Goal: Task Accomplishment & Management: Use online tool/utility

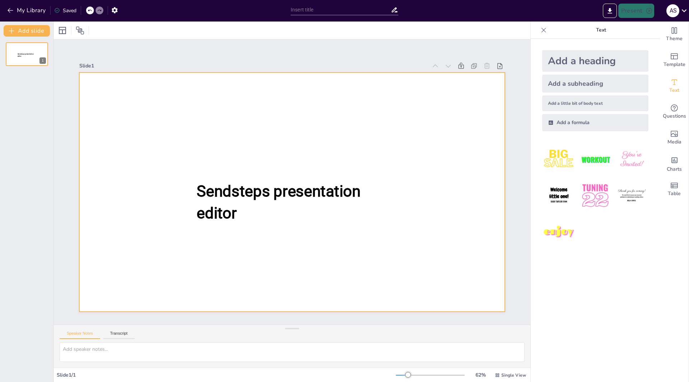
type input "New Sendsteps"
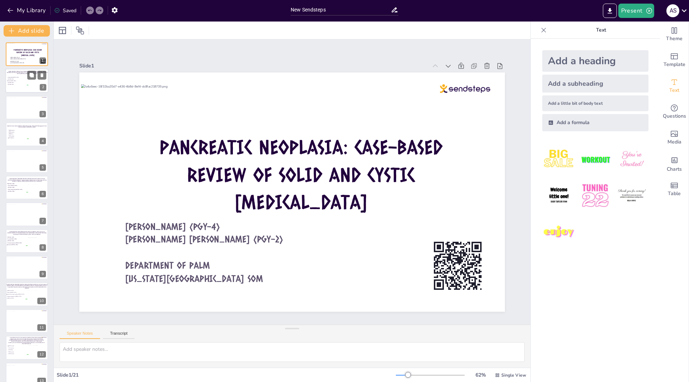
click at [33, 83] on div at bounding box center [38, 82] width 20 height 11
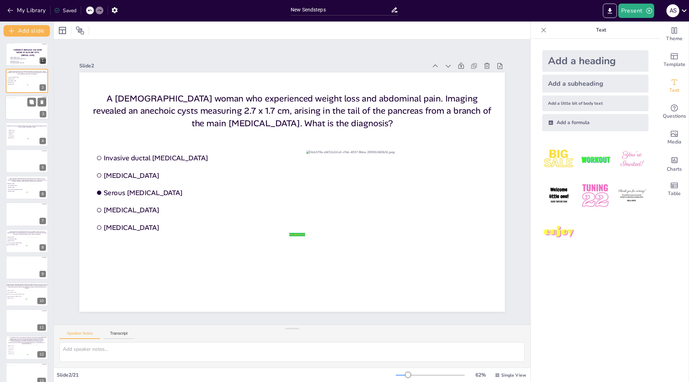
click at [25, 111] on div at bounding box center [28, 109] width 42 height 22
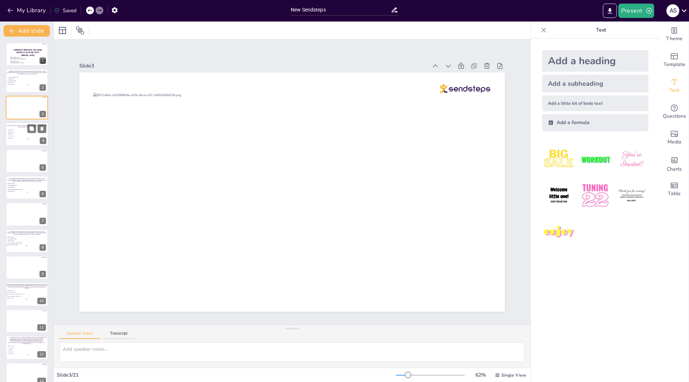
click at [26, 135] on li "TP53 mutation" at bounding box center [18, 136] width 22 height 2
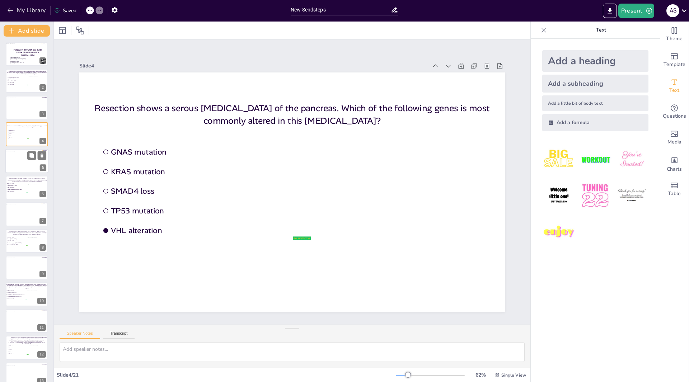
click at [23, 164] on div at bounding box center [27, 161] width 43 height 21
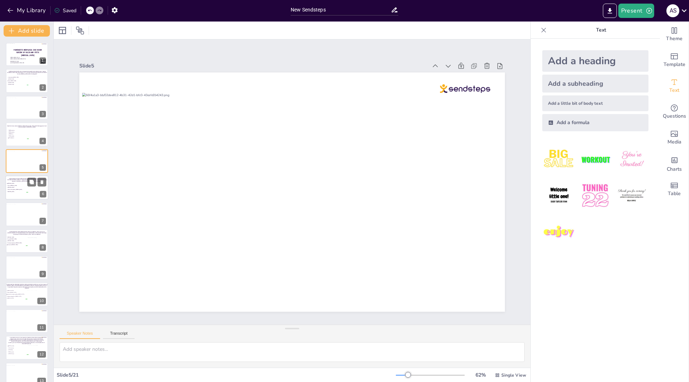
click at [24, 187] on li "[MEDICAL_DATA]" at bounding box center [17, 188] width 22 height 2
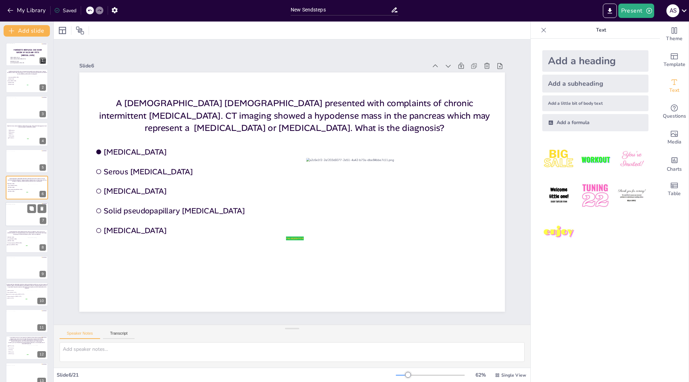
click at [31, 217] on div at bounding box center [27, 215] width 42 height 22
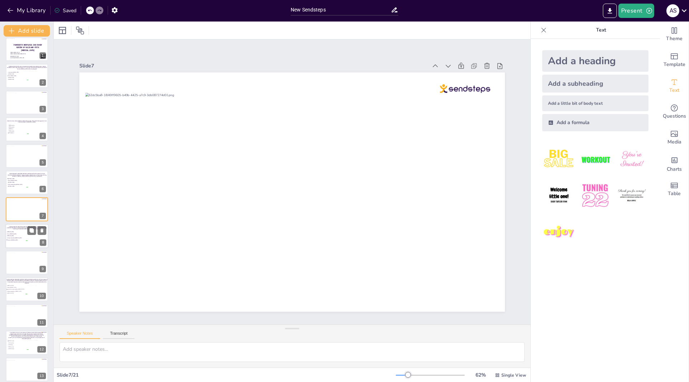
click at [30, 239] on div at bounding box center [38, 237] width 20 height 11
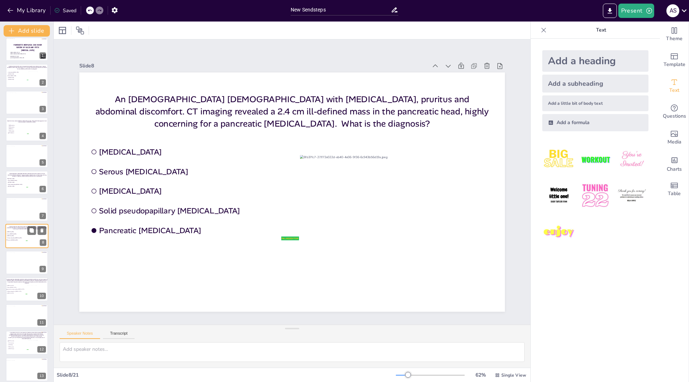
scroll to position [32, 0]
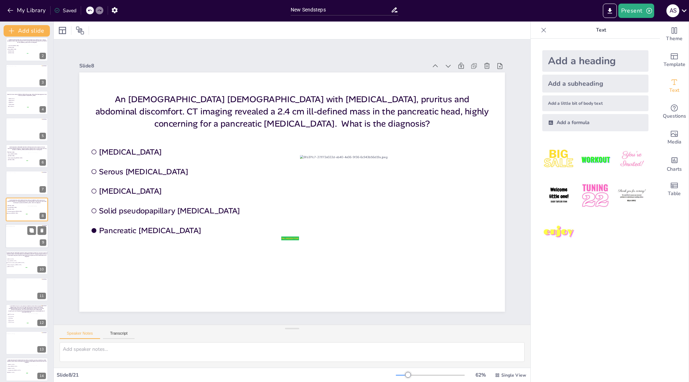
click at [33, 237] on div at bounding box center [27, 237] width 42 height 22
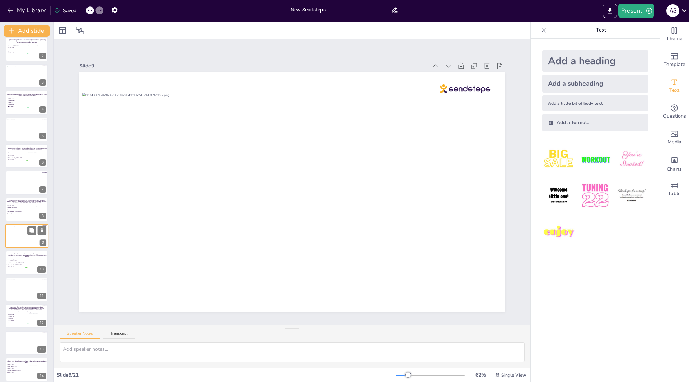
scroll to position [58, 0]
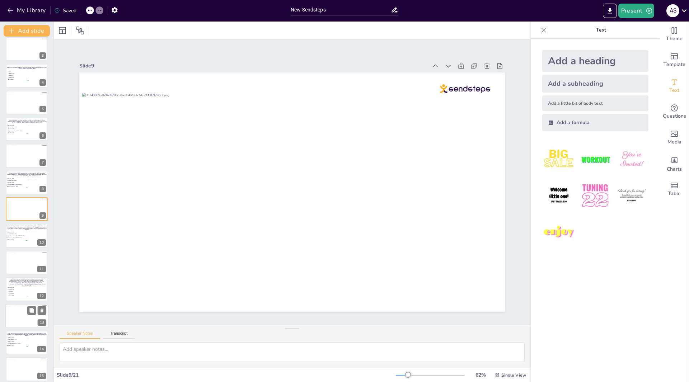
click at [22, 262] on div at bounding box center [27, 264] width 42 height 22
click at [22, 288] on span "[MEDICAL_DATA]" at bounding box center [18, 288] width 20 height 1
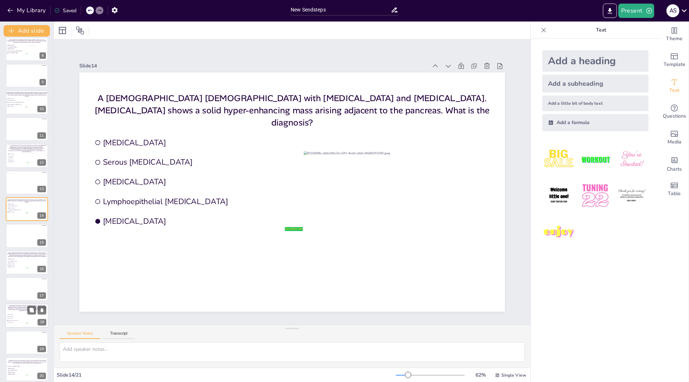
click at [23, 312] on div "A [DEMOGRAPHIC_DATA] woman presents with [MEDICAL_DATA] and [MEDICAL_DATA][GEOG…" at bounding box center [26, 308] width 41 height 9
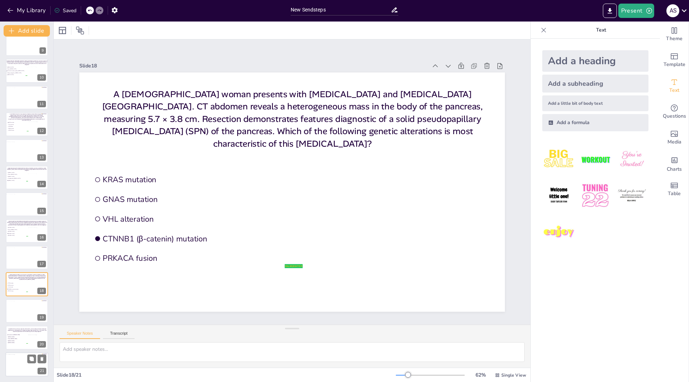
click at [26, 367] on div at bounding box center [27, 365] width 42 height 22
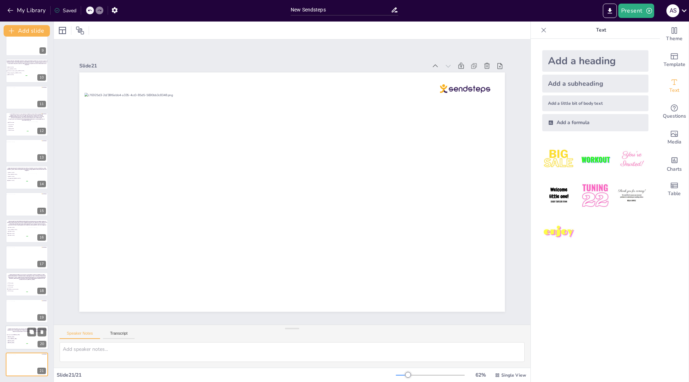
click at [17, 335] on li "Invasive ductal [MEDICAL_DATA]" at bounding box center [17, 335] width 22 height 2
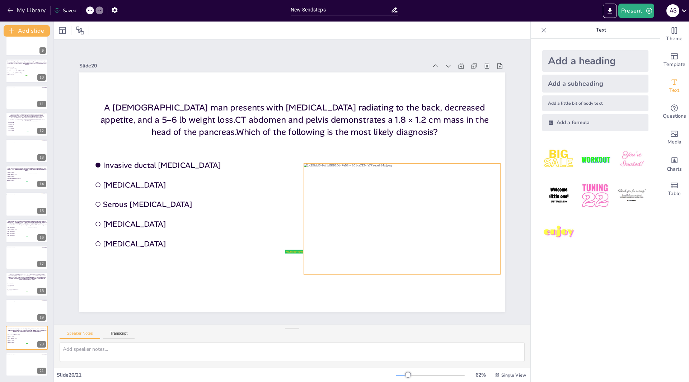
click at [386, 197] on div at bounding box center [402, 218] width 196 height 111
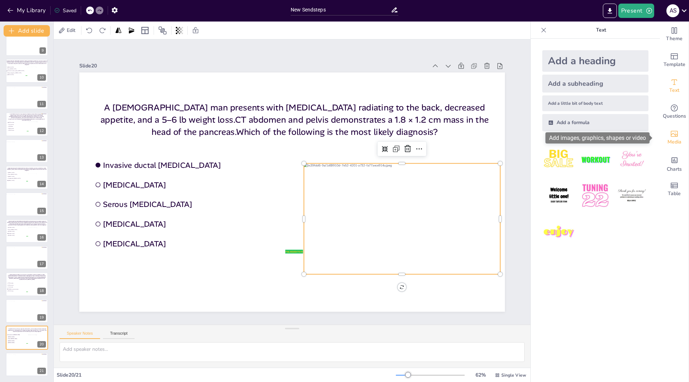
click at [670, 132] on icon "Add images, graphics, shapes or video" at bounding box center [674, 134] width 9 height 9
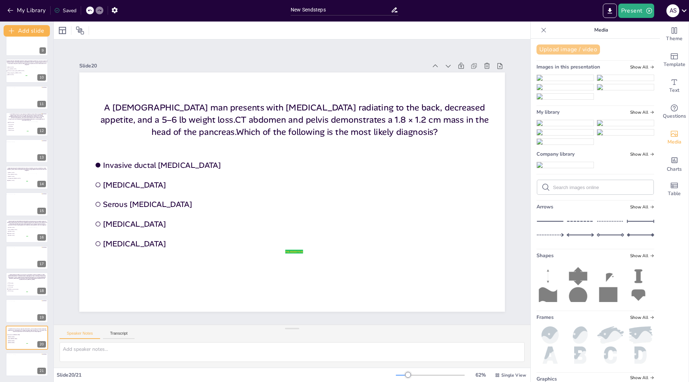
click at [566, 50] on button "Upload image / video" at bounding box center [567, 49] width 63 height 10
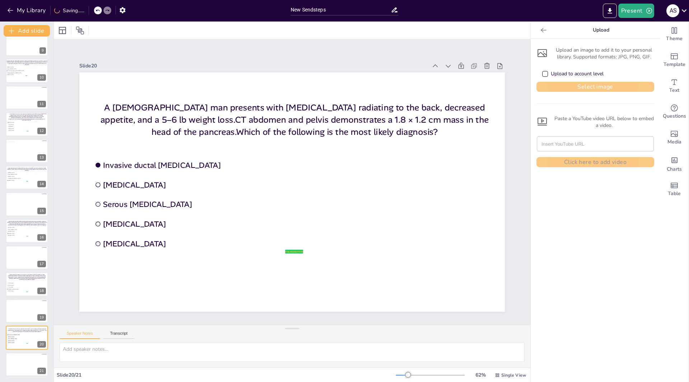
click at [579, 86] on button "Select image" at bounding box center [595, 87] width 118 height 10
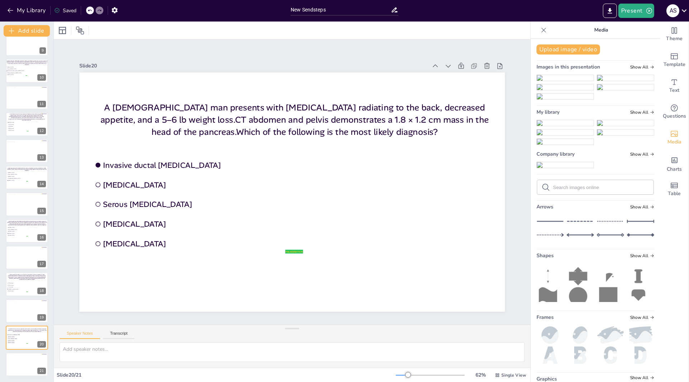
click at [553, 126] on img at bounding box center [565, 123] width 57 height 6
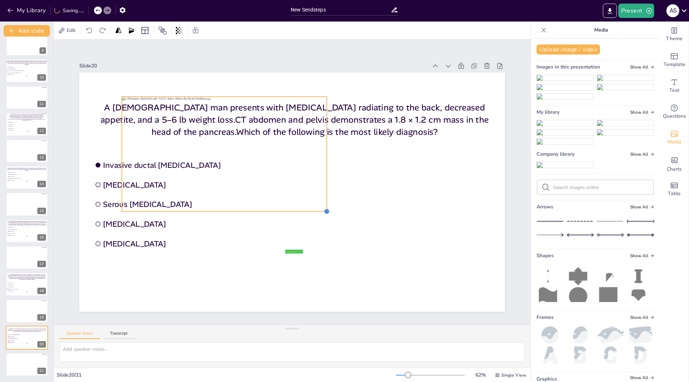
drag, startPoint x: 458, startPoint y: 285, endPoint x: 220, endPoint y: 173, distance: 263.7
click at [254, 206] on div "A 74-year-old man presents with epigastric pain radiating to the back, decrease…" at bounding box center [291, 191] width 425 height 239
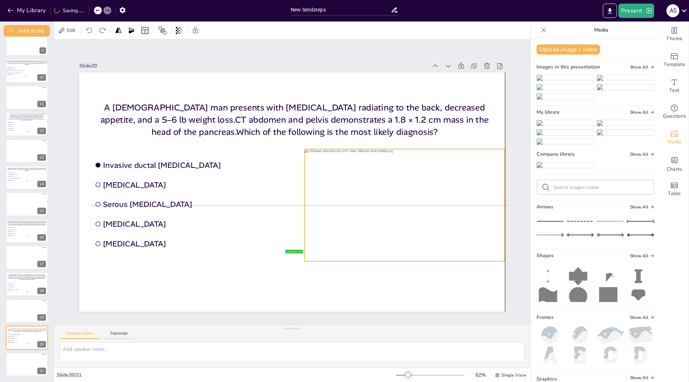
drag, startPoint x: 203, startPoint y: 155, endPoint x: 388, endPoint y: 207, distance: 191.9
click at [388, 207] on div at bounding box center [405, 205] width 200 height 112
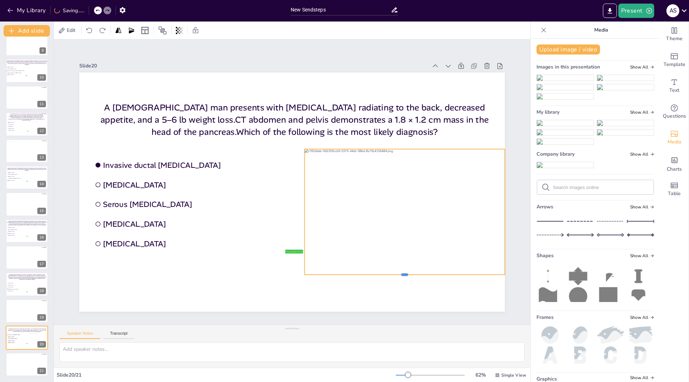
drag, startPoint x: 399, startPoint y: 259, endPoint x: 400, endPoint y: 272, distance: 13.3
click at [400, 275] on div at bounding box center [405, 278] width 200 height 6
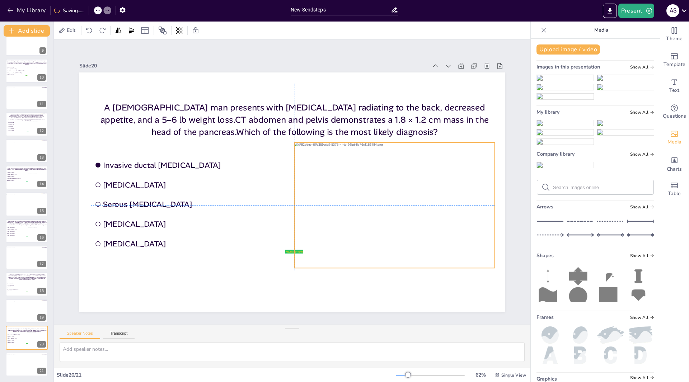
drag, startPoint x: 382, startPoint y: 202, endPoint x: 372, endPoint y: 197, distance: 11.3
click at [372, 197] on div at bounding box center [399, 205] width 208 height 126
drag, startPoint x: 489, startPoint y: 265, endPoint x: 488, endPoint y: 272, distance: 6.9
click at [486, 272] on div "A 74-year-old man presents with epigastric pain radiating to the back, decrease…" at bounding box center [291, 191] width 425 height 239
drag, startPoint x: 500, startPoint y: 273, endPoint x: 482, endPoint y: 267, distance: 19.3
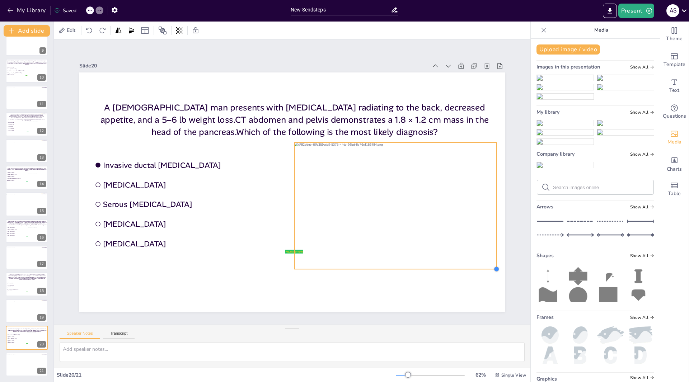
click at [482, 267] on div "A 74-year-old man presents with epigastric pain radiating to the back, decrease…" at bounding box center [291, 191] width 425 height 239
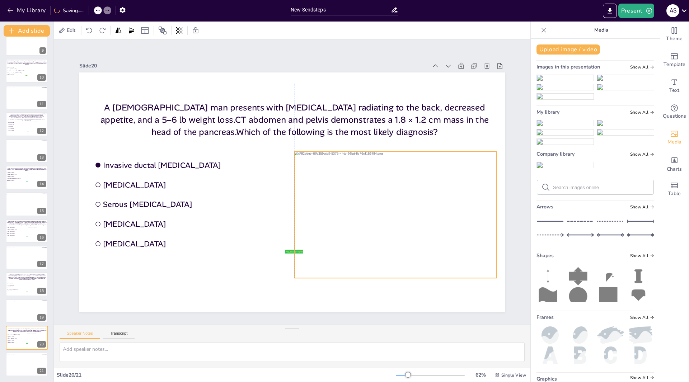
drag, startPoint x: 407, startPoint y: 228, endPoint x: 407, endPoint y: 237, distance: 9.0
click at [407, 237] on div at bounding box center [400, 214] width 210 height 127
drag, startPoint x: 491, startPoint y: 274, endPoint x: 497, endPoint y: 277, distance: 6.6
click at [500, 279] on div at bounding box center [503, 282] width 6 height 6
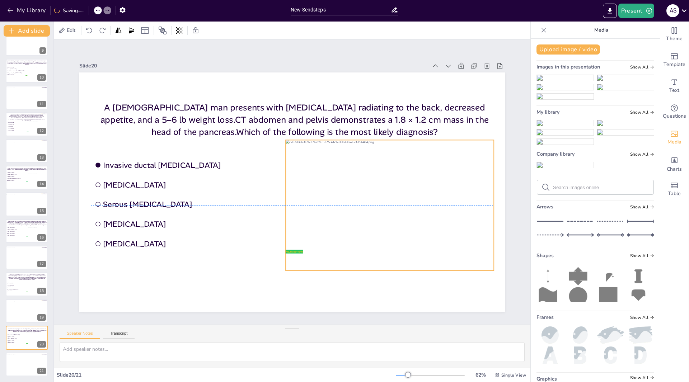
drag, startPoint x: 357, startPoint y: 182, endPoint x: 342, endPoint y: 173, distance: 17.2
click at [342, 173] on div at bounding box center [394, 205] width 216 height 131
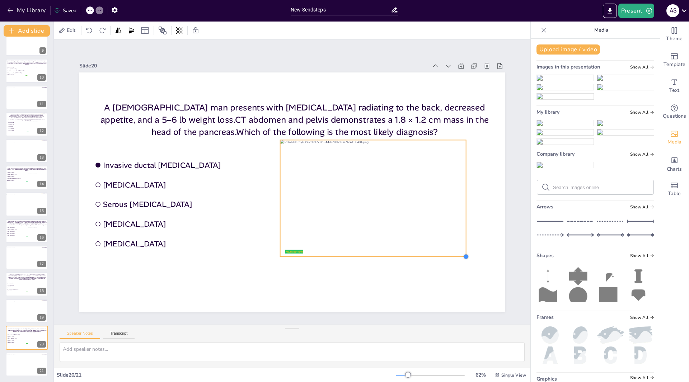
drag, startPoint x: 483, startPoint y: 268, endPoint x: 443, endPoint y: 244, distance: 46.5
click at [463, 254] on div at bounding box center [466, 257] width 6 height 6
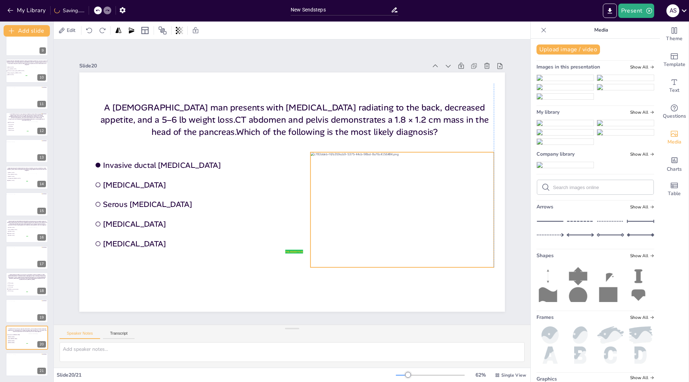
drag, startPoint x: 386, startPoint y: 201, endPoint x: 415, endPoint y: 213, distance: 30.9
click at [415, 213] on div at bounding box center [405, 209] width 190 height 115
drag, startPoint x: 488, startPoint y: 263, endPoint x: 493, endPoint y: 267, distance: 6.1
click at [498, 269] on div at bounding box center [501, 272] width 6 height 6
click at [648, 10] on icon "button" at bounding box center [648, 10] width 7 height 7
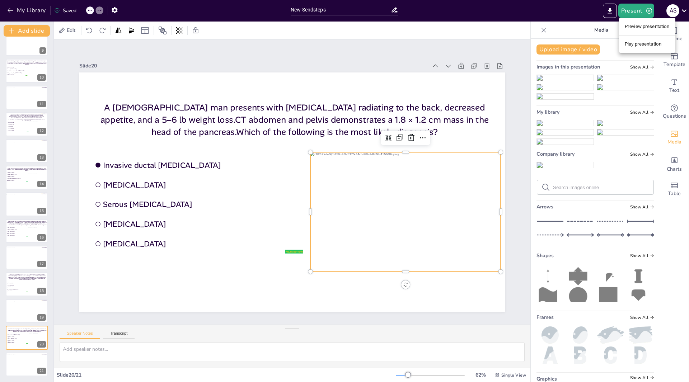
click at [638, 45] on li "Play presentation" at bounding box center [647, 43] width 56 height 11
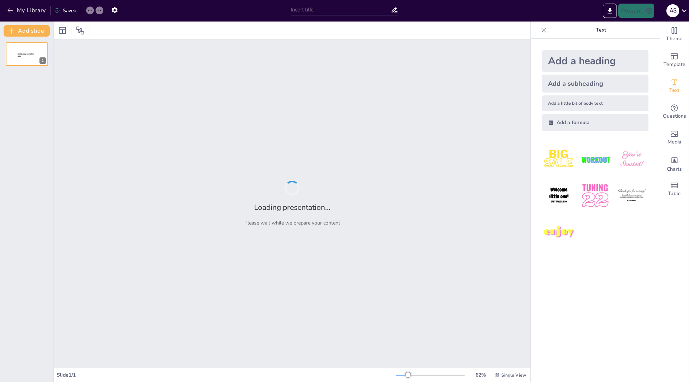
type input "New Sendsteps"
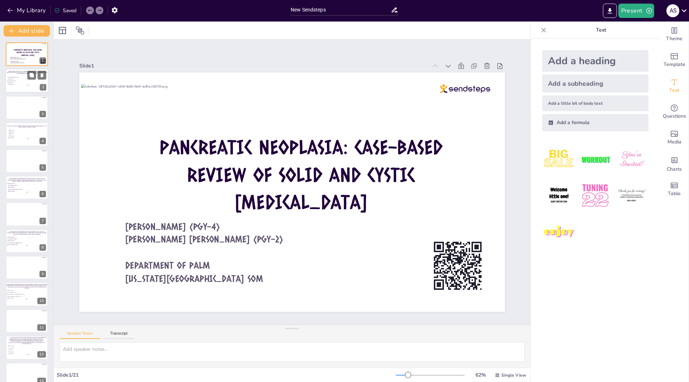
click at [24, 75] on div at bounding box center [26, 81] width 43 height 24
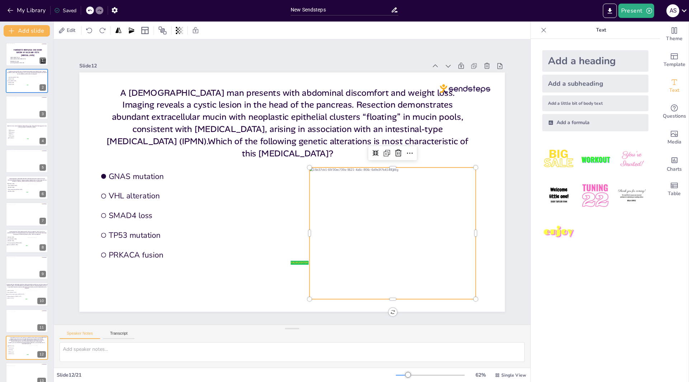
click at [410, 206] on div at bounding box center [393, 234] width 166 height 132
click at [395, 152] on icon at bounding box center [398, 152] width 6 height 7
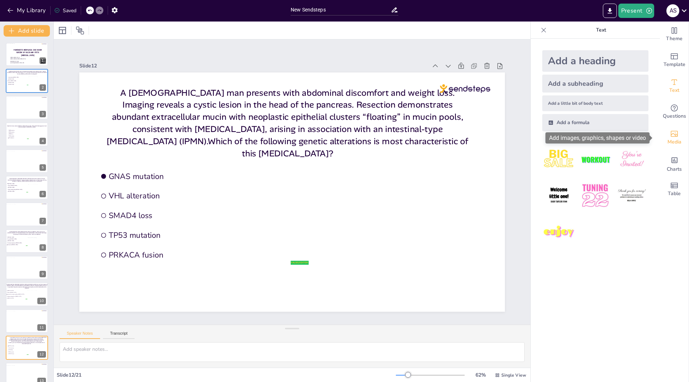
click at [674, 144] on span "Media" at bounding box center [674, 142] width 14 height 8
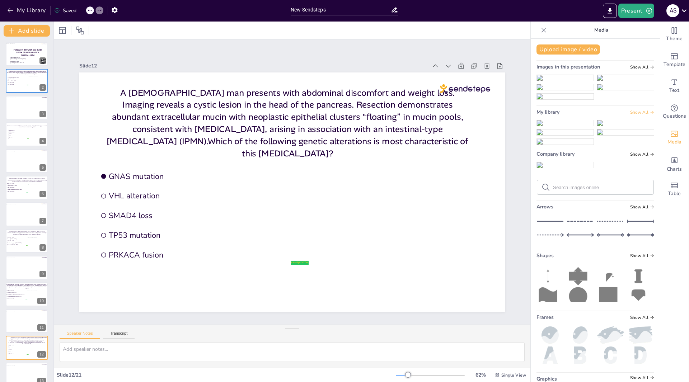
click at [634, 115] on span "Show All" at bounding box center [642, 112] width 24 height 5
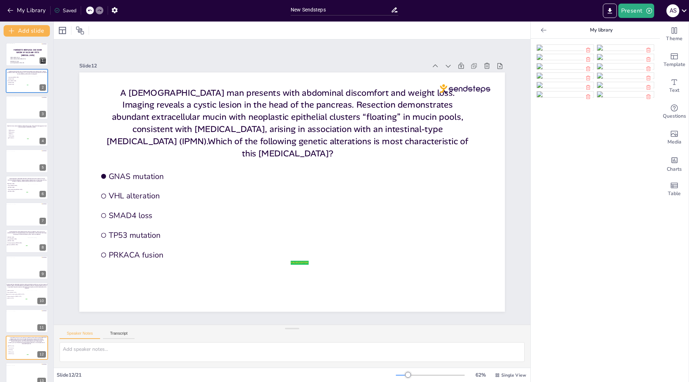
click at [619, 88] on img at bounding box center [625, 85] width 57 height 6
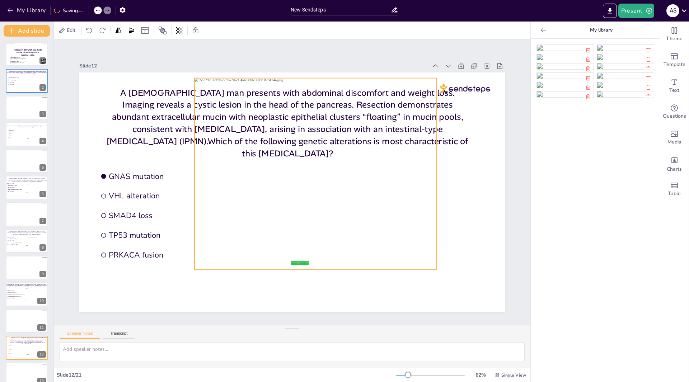
drag, startPoint x: 262, startPoint y: 194, endPoint x: 285, endPoint y: 175, distance: 29.6
click at [285, 175] on div at bounding box center [315, 174] width 242 height 192
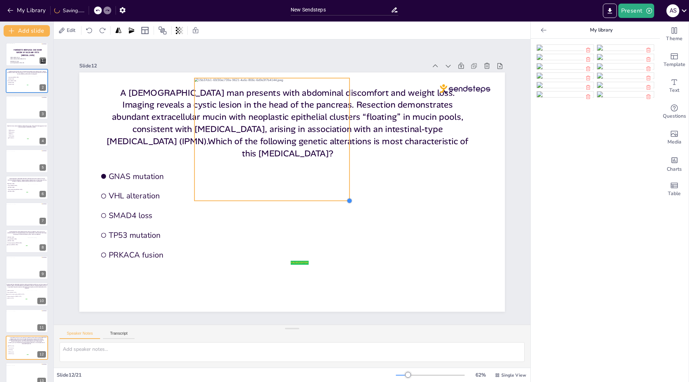
drag, startPoint x: 432, startPoint y: 267, endPoint x: 328, endPoint y: 196, distance: 126.3
click at [328, 196] on div "false | editor GNAS mutation VHL alteration SMAD4 loss TP53 mutation PRKACA fus…" at bounding box center [291, 191] width 425 height 239
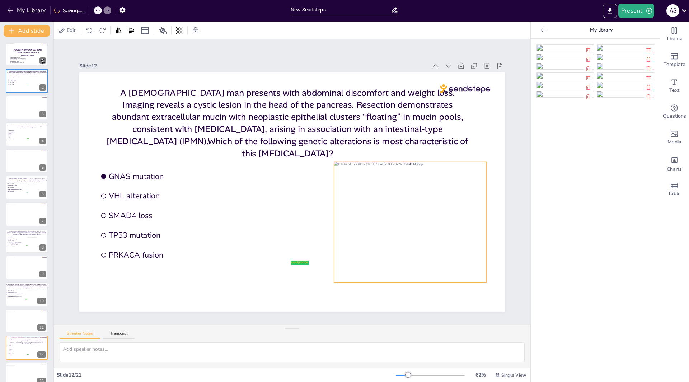
drag, startPoint x: 264, startPoint y: 146, endPoint x: 403, endPoint y: 230, distance: 162.9
click at [403, 230] on div at bounding box center [410, 222] width 152 height 121
drag, startPoint x: 479, startPoint y: 279, endPoint x: 481, endPoint y: 286, distance: 6.5
click at [481, 286] on div "false | editor GNAS mutation VHL alteration SMAD4 loss TP53 mutation PRKACA fus…" at bounding box center [291, 191] width 425 height 239
drag, startPoint x: 443, startPoint y: 263, endPoint x: 430, endPoint y: 263, distance: 12.9
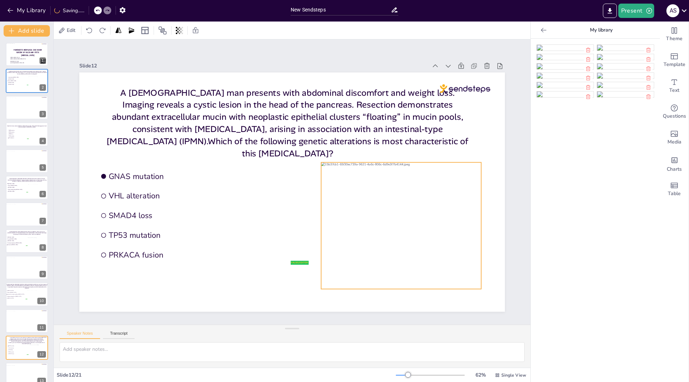
click at [430, 263] on div at bounding box center [401, 226] width 160 height 127
drag, startPoint x: 475, startPoint y: 283, endPoint x: 481, endPoint y: 291, distance: 10.0
click at [481, 291] on div "false | editor GNAS mutation VHL alteration SMAD4 loss TP53 mutation PRKACA fus…" at bounding box center [291, 191] width 425 height 239
drag, startPoint x: 436, startPoint y: 261, endPoint x: 434, endPoint y: 258, distance: 3.7
click at [434, 258] on div at bounding box center [405, 226] width 170 height 135
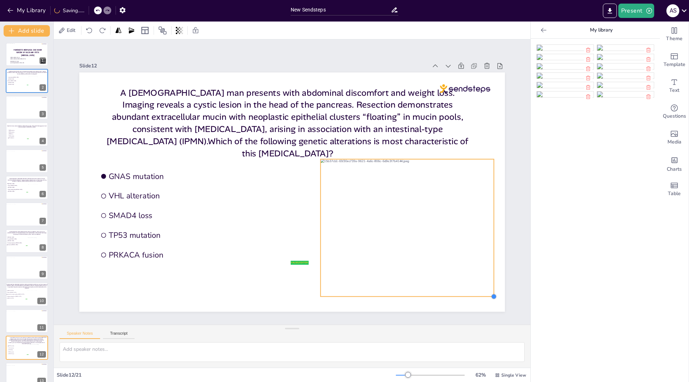
click at [491, 294] on div at bounding box center [494, 296] width 6 height 6
click at [20, 107] on div at bounding box center [28, 109] width 42 height 22
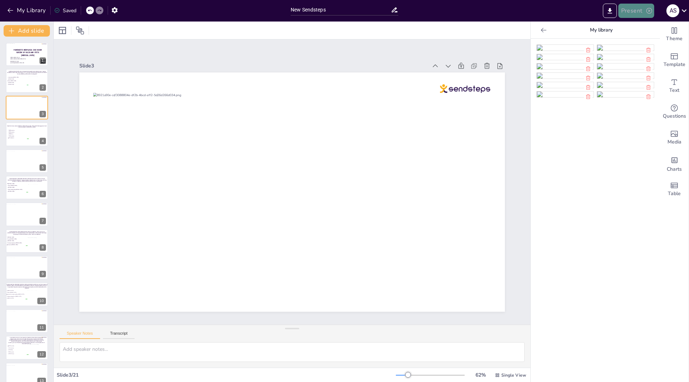
click at [639, 12] on button "Present" at bounding box center [636, 11] width 36 height 14
click at [635, 45] on li "Play presentation" at bounding box center [647, 43] width 56 height 11
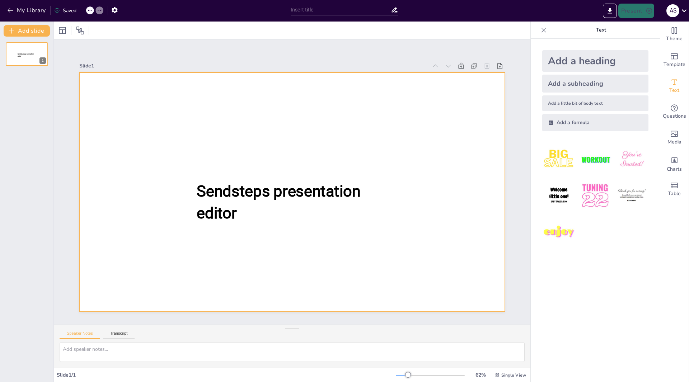
type input "New Sendsteps"
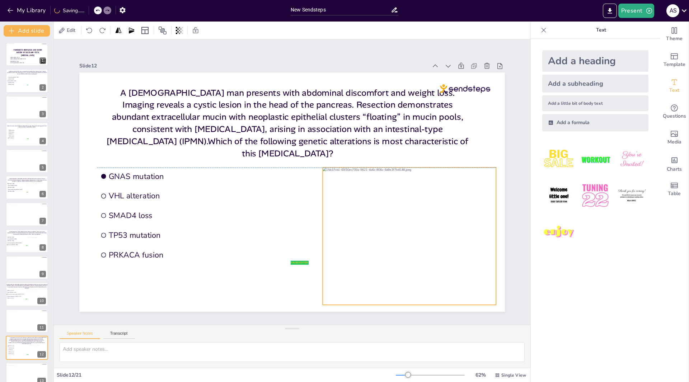
drag, startPoint x: 387, startPoint y: 181, endPoint x: 389, endPoint y: 188, distance: 6.8
click at [389, 188] on div at bounding box center [409, 236] width 173 height 137
click at [648, 9] on icon "button" at bounding box center [649, 11] width 6 height 6
click at [632, 45] on li "Play presentation" at bounding box center [647, 43] width 56 height 11
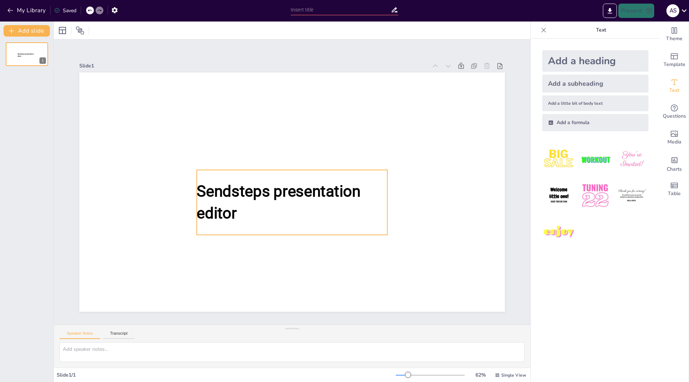
type input "New Sendsteps"
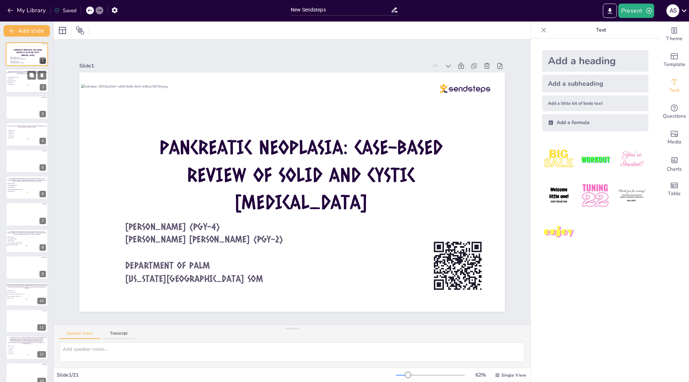
click at [26, 88] on div at bounding box center [26, 81] width 43 height 24
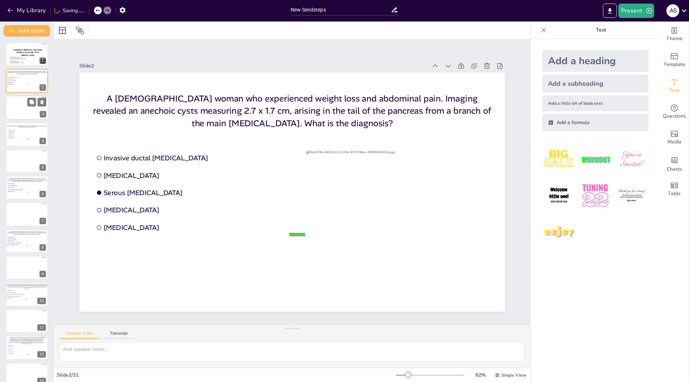
click at [24, 111] on div at bounding box center [28, 109] width 42 height 22
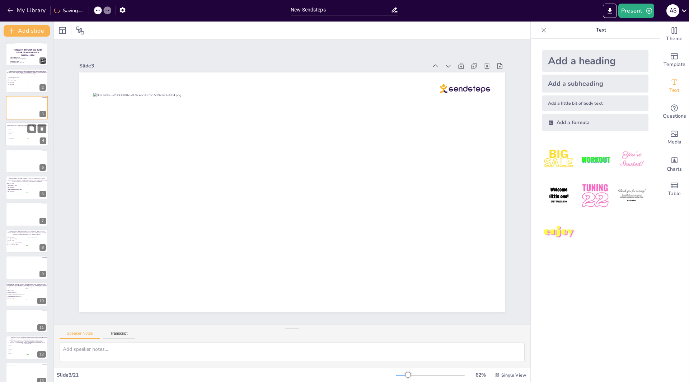
click at [25, 141] on div at bounding box center [26, 134] width 43 height 24
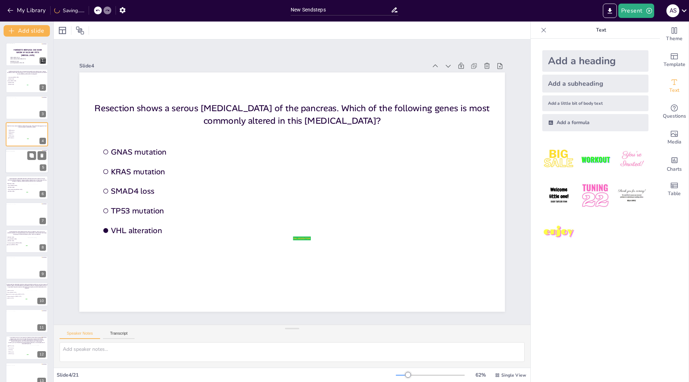
click at [26, 168] on div at bounding box center [27, 161] width 43 height 21
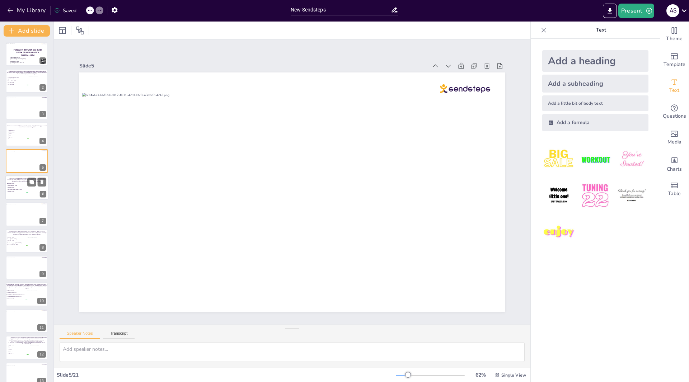
click at [32, 190] on div at bounding box center [37, 189] width 19 height 10
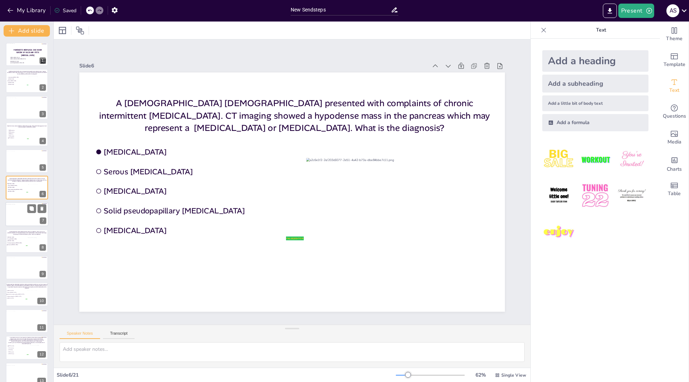
click at [20, 213] on div at bounding box center [27, 215] width 42 height 22
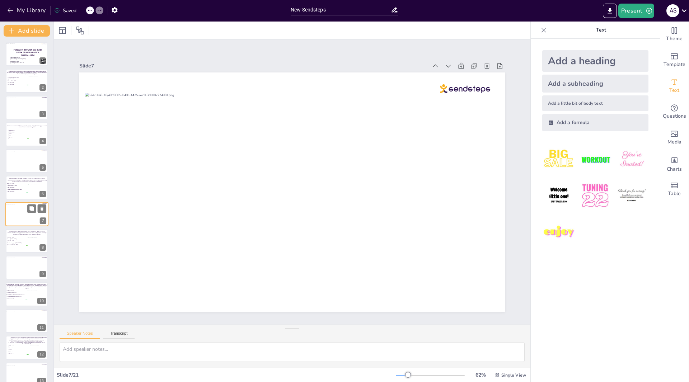
scroll to position [5, 0]
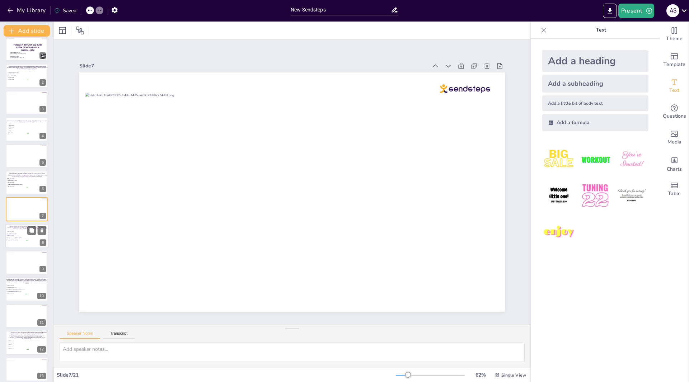
click at [21, 235] on span "[MEDICAL_DATA]" at bounding box center [17, 235] width 20 height 1
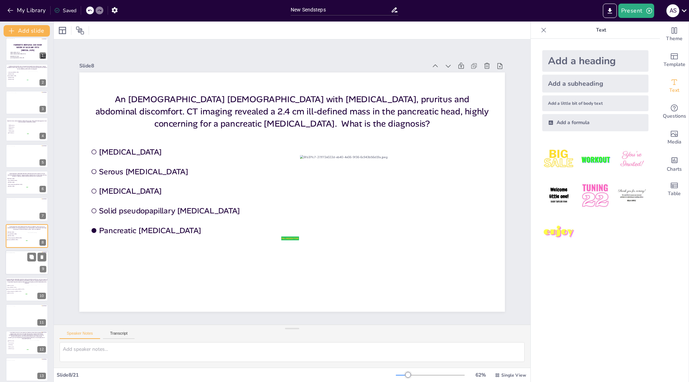
scroll to position [32, 0]
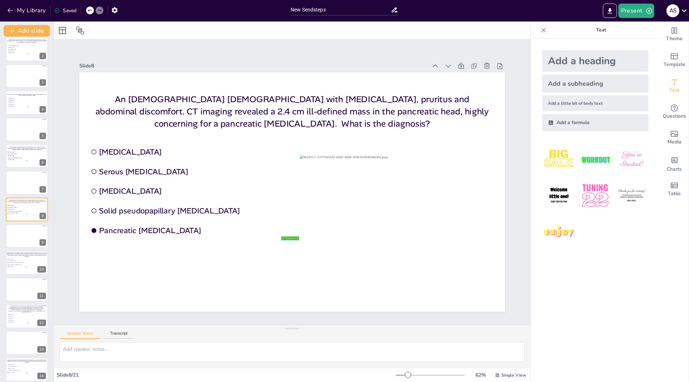
click at [683, 10] on icon at bounding box center [684, 11] width 10 height 10
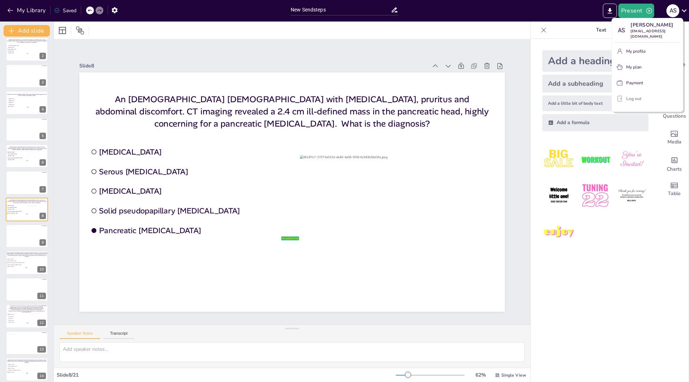
click at [627, 99] on p "Log out" at bounding box center [633, 98] width 15 height 6
